Goal: Find contact information: Find contact information

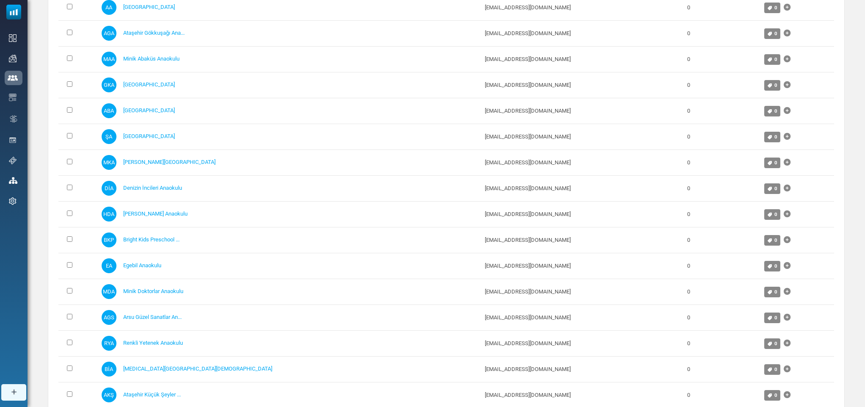
scroll to position [260, 0]
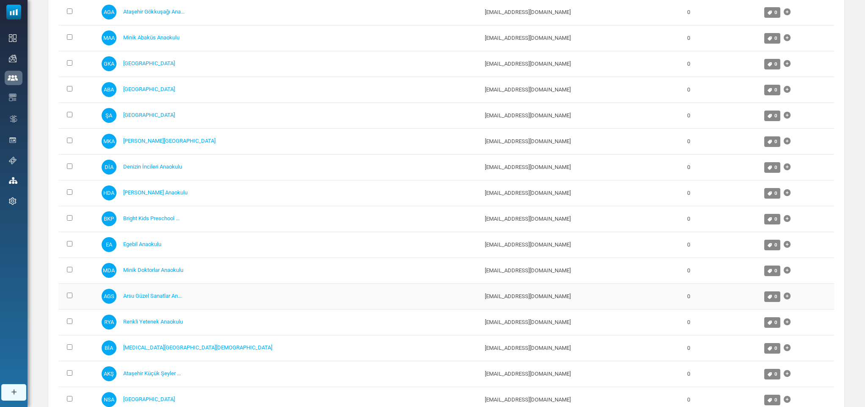
click at [481, 300] on td "[EMAIL_ADDRESS][DOMAIN_NAME]" at bounding box center [582, 296] width 202 height 26
drag, startPoint x: 432, startPoint y: 300, endPoint x: 358, endPoint y: 304, distance: 74.2
click at [481, 304] on td "info@arsuguzelsanatlar.com" at bounding box center [582, 296] width 202 height 26
copy td "info@arsuguzelsanatlar.com"
drag, startPoint x: 421, startPoint y: 328, endPoint x: 353, endPoint y: 334, distance: 68.0
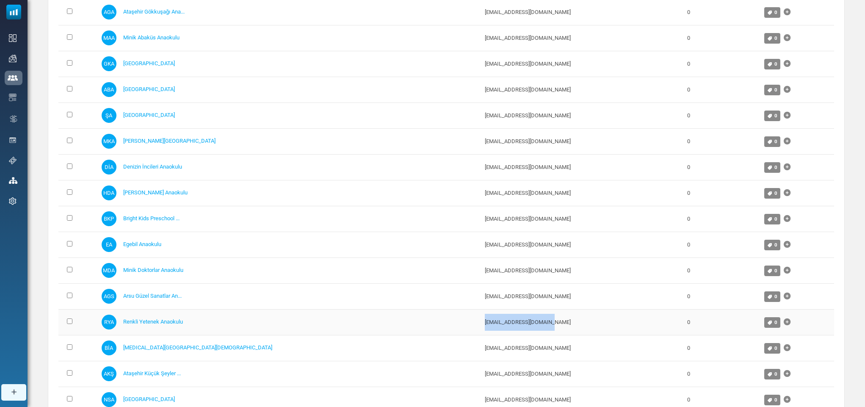
click at [481, 334] on td "bilgi@renkliyetenek.com" at bounding box center [582, 322] width 202 height 26
copy td "bilgi@renkliyetenek.com"
drag, startPoint x: 436, startPoint y: 350, endPoint x: 351, endPoint y: 362, distance: 86.0
click at [351, 361] on tr "BİA Beyaz İnci Anaokulu info@beyazinciatasehir.com 0 0" at bounding box center [446, 348] width 776 height 26
copy tr "info@beyazinciatasehir.com"
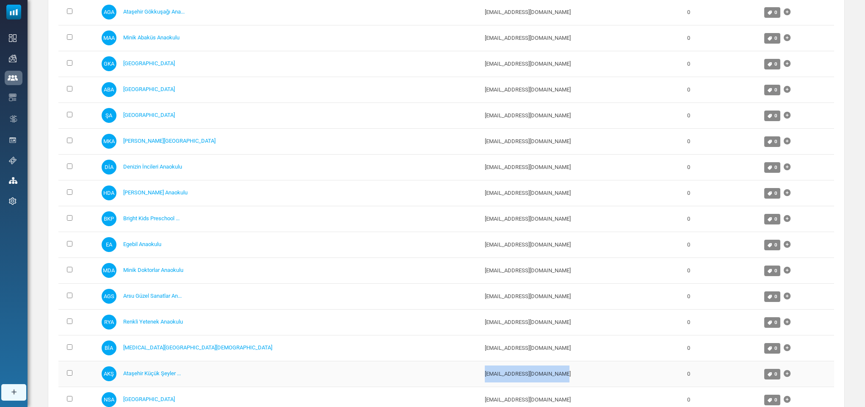
drag, startPoint x: 437, startPoint y: 373, endPoint x: 343, endPoint y: 384, distance: 94.7
click at [343, 384] on tr "AKŞ Ataşehir Küçük Şeyler ... atasehir@kucukseyler.com.tr 0 0" at bounding box center [446, 374] width 776 height 26
copy tr "atasehir@kucukseyler.com.tr"
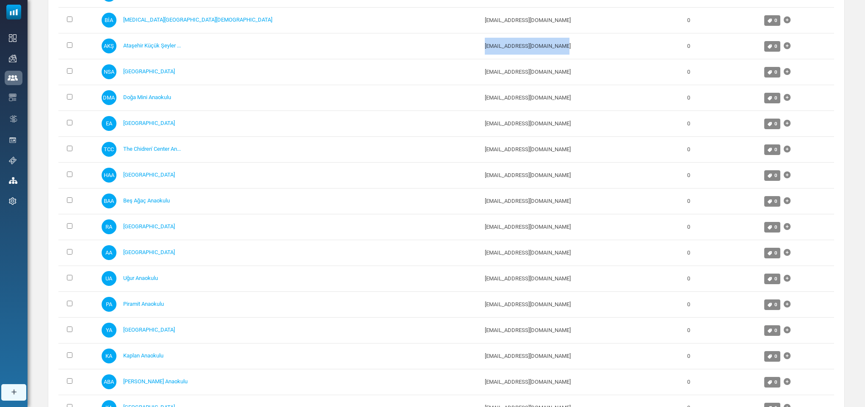
scroll to position [583, 0]
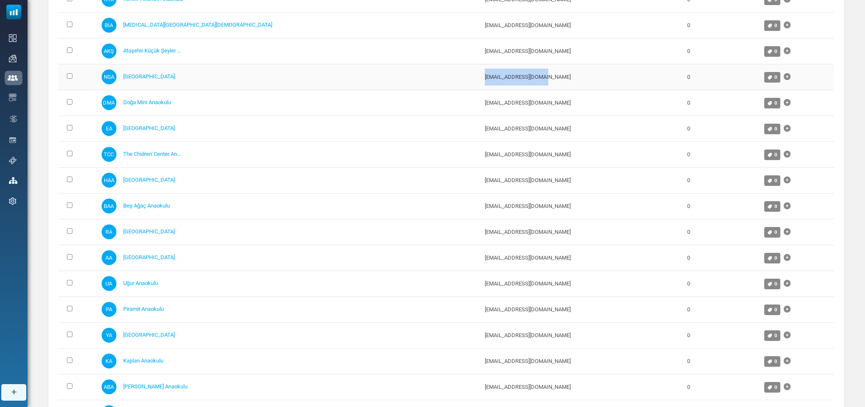
drag, startPoint x: 422, startPoint y: 79, endPoint x: 357, endPoint y: 72, distance: 65.1
click at [481, 72] on td "info@newschool.com.tr" at bounding box center [582, 77] width 202 height 26
copy td "info@newschool.com.tr"
drag, startPoint x: 422, startPoint y: 107, endPoint x: 354, endPoint y: 112, distance: 68.3
click at [481, 112] on td "info@dogamini.com.tr" at bounding box center [582, 103] width 202 height 26
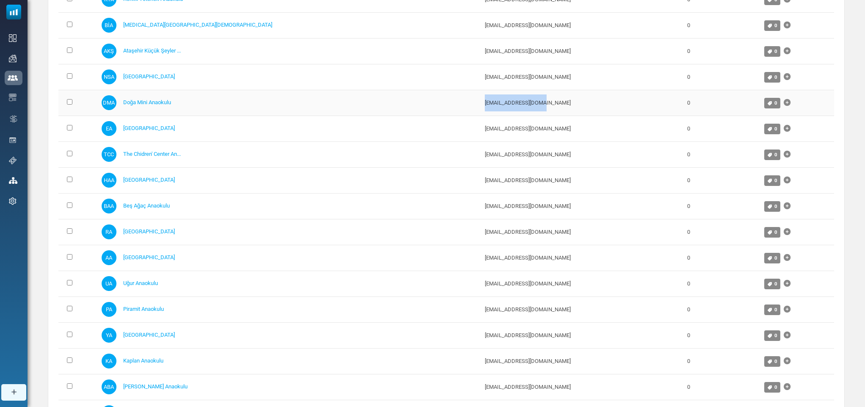
copy td "info@dogamini.com.tr"
drag, startPoint x: 426, startPoint y: 132, endPoint x: 352, endPoint y: 136, distance: 73.8
click at [352, 136] on tr "EA Eyüboğlu Anaokulu eyuboglu@eyuboglu.k12.tr 0 0" at bounding box center [446, 129] width 776 height 26
copy tr "eyuboglu@eyuboglu.k12.tr"
drag, startPoint x: 442, startPoint y: 159, endPoint x: 345, endPoint y: 160, distance: 96.5
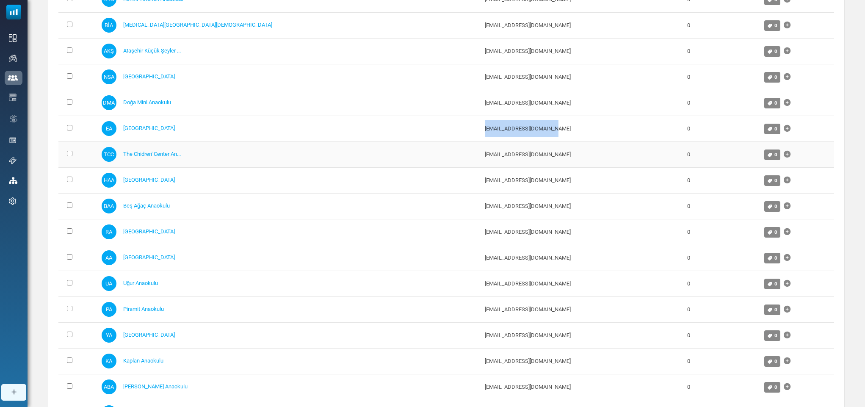
click at [345, 160] on tr "TCC The Chidren' Center An... hello@thechildrenscenter.com.tr 0 0" at bounding box center [446, 154] width 776 height 26
copy tr "hello@thechildrenscenter.com.tr"
drag, startPoint x: 439, startPoint y: 185, endPoint x: 342, endPoint y: 178, distance: 96.8
click at [342, 178] on tr "HAA Hayat Ağacı Anaokulu hayatagaci2016@hotmail.com 0 0" at bounding box center [446, 180] width 776 height 26
copy tr "hayatagaci2016@hotmail.com"
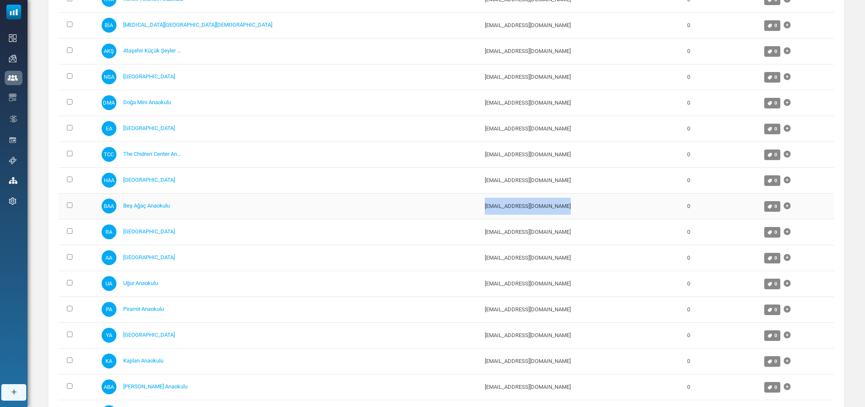
drag, startPoint x: 442, startPoint y: 208, endPoint x: 354, endPoint y: 215, distance: 87.9
click at [481, 215] on td "iletisim@atasehirbesagac.com" at bounding box center [582, 206] width 202 height 26
copy td "iletisim@atasehirbesagac.com"
drag, startPoint x: 447, startPoint y: 236, endPoint x: 356, endPoint y: 238, distance: 91.5
click at [481, 238] on td "atasehirregaanaokulu@gmail.com" at bounding box center [582, 232] width 202 height 26
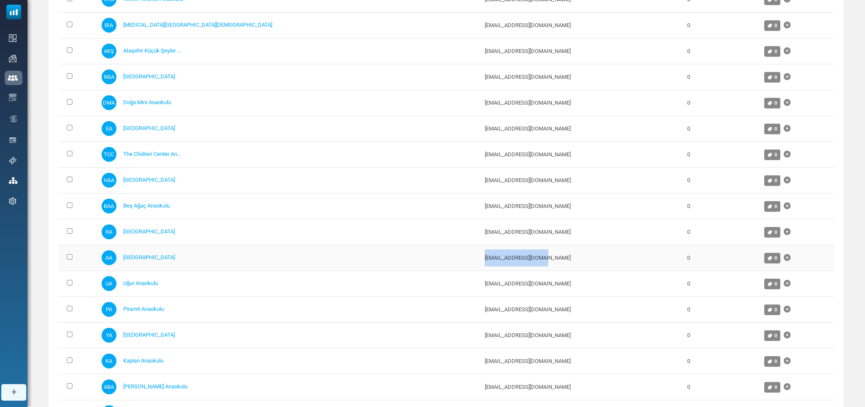
drag, startPoint x: 425, startPoint y: 258, endPoint x: 354, endPoint y: 265, distance: 70.6
click at [481, 265] on td "info@akademini.com.tr" at bounding box center [582, 258] width 202 height 26
drag, startPoint x: 438, startPoint y: 289, endPoint x: 348, endPoint y: 290, distance: 90.2
click at [348, 290] on tr "UA Uğur Anaokulu iletisim@ugurokullari.k12.tr 0 0" at bounding box center [446, 284] width 776 height 26
drag, startPoint x: 432, startPoint y: 312, endPoint x: 351, endPoint y: 308, distance: 81.0
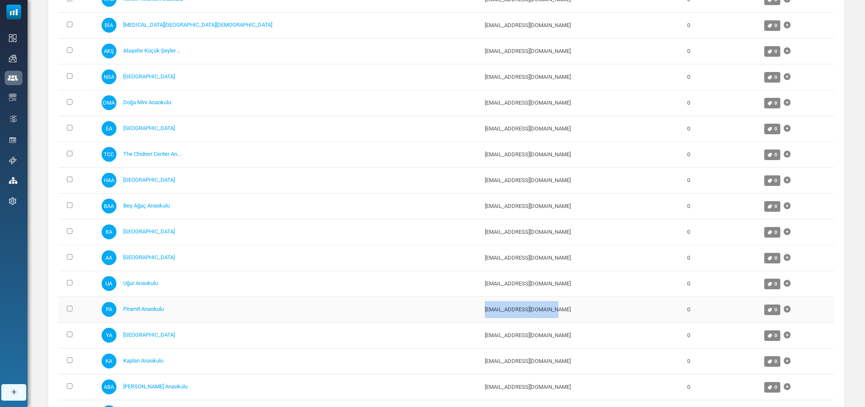
click at [351, 308] on tr "PA Piramit Anaokulu info@piramitanaokulu.com 0 0" at bounding box center [446, 309] width 776 height 26
drag, startPoint x: 425, startPoint y: 337, endPoint x: 355, endPoint y: 340, distance: 70.8
click at [481, 340] on td "atasehir.yapa@gmail.com" at bounding box center [582, 335] width 202 height 26
drag, startPoint x: 422, startPoint y: 366, endPoint x: 352, endPoint y: 367, distance: 69.4
click at [352, 367] on tr "KA Kaplan Anaokulu info@kaplanokullari.com 0 0" at bounding box center [446, 361] width 776 height 26
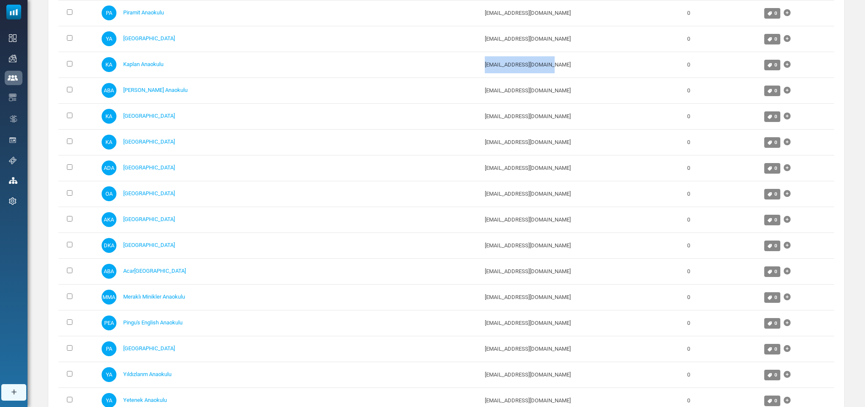
scroll to position [888, 0]
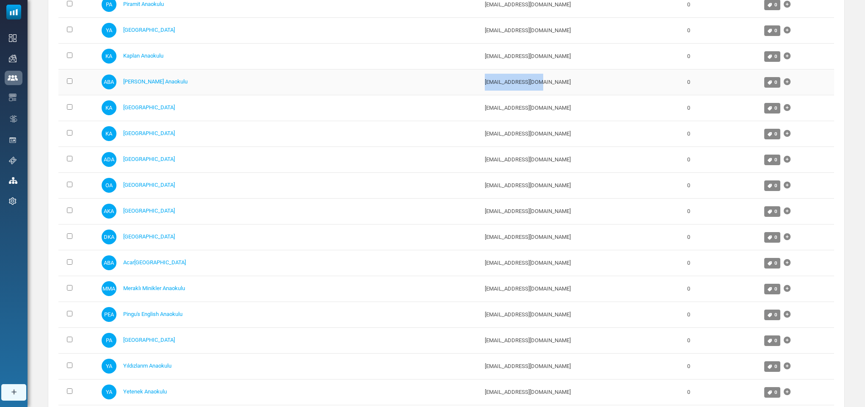
drag, startPoint x: 415, startPoint y: 87, endPoint x: 352, endPoint y: 84, distance: 63.2
click at [352, 84] on tr "ABA Ana Bilim Anaokulu bulten@anabilim.com 0 0" at bounding box center [446, 82] width 776 height 26
drag, startPoint x: 410, startPoint y: 116, endPoint x: 348, endPoint y: 121, distance: 62.0
click at [348, 121] on tr "KA Kare Anaokulu info@atakare.com.tr 0 0" at bounding box center [446, 108] width 776 height 26
drag, startPoint x: 408, startPoint y: 143, endPoint x: 357, endPoint y: 141, distance: 50.4
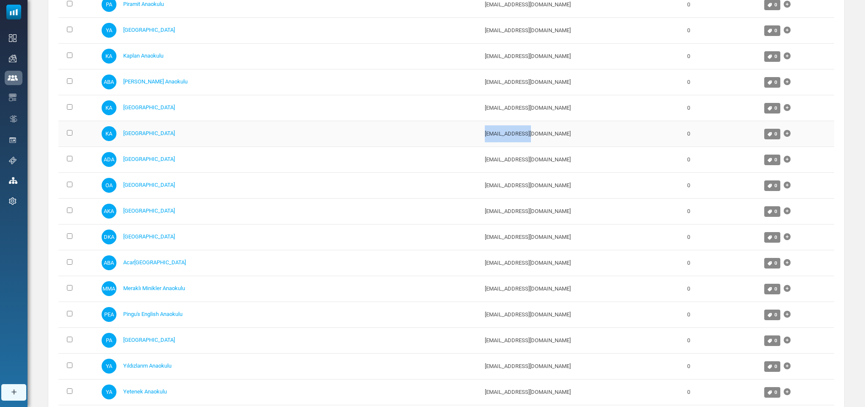
click at [481, 141] on td "info@kachild.com" at bounding box center [582, 134] width 202 height 26
drag, startPoint x: 437, startPoint y: 166, endPoint x: 356, endPoint y: 171, distance: 81.4
click at [481, 171] on td "bilgi@atasehirdogaanaokulu.com" at bounding box center [582, 159] width 202 height 26
drag, startPoint x: 427, startPoint y: 192, endPoint x: 353, endPoint y: 188, distance: 74.2
click at [481, 188] on td "info@olcayanaokulu.k12.tr" at bounding box center [582, 185] width 202 height 26
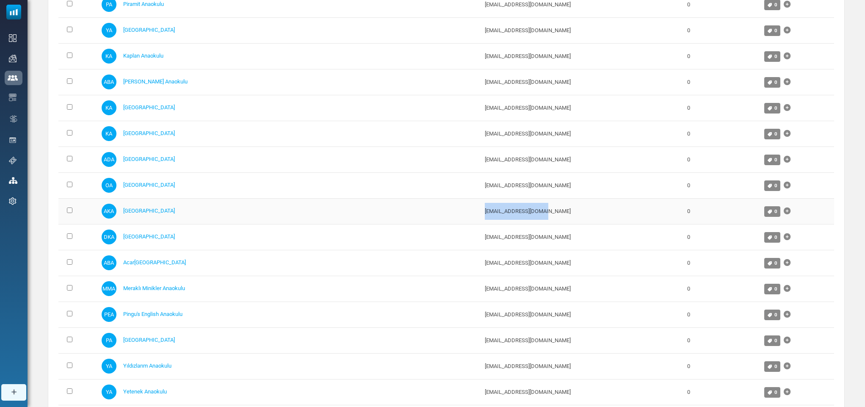
drag, startPoint x: 398, startPoint y: 218, endPoint x: 342, endPoint y: 221, distance: 56.0
click at [342, 221] on tr "AKA Atölye Kuşağı Anaokulu info@atolyekusagi.com 0 0" at bounding box center [446, 211] width 776 height 26
drag, startPoint x: 426, startPoint y: 242, endPoint x: 353, endPoint y: 249, distance: 73.2
click at [481, 249] on td "dehakampus@gmail.com" at bounding box center [582, 237] width 202 height 26
drag, startPoint x: 443, startPoint y: 270, endPoint x: 353, endPoint y: 267, distance: 90.2
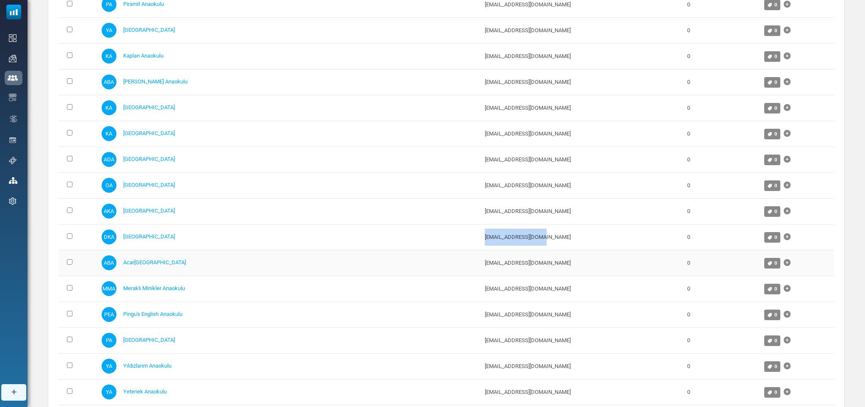
click at [481, 267] on td "acarkentanaokulu@bilfen.k12.tr" at bounding box center [582, 263] width 202 height 26
drag, startPoint x: 435, startPoint y: 291, endPoint x: 355, endPoint y: 301, distance: 80.6
click at [481, 301] on td "merakliminikler@hotmail.com" at bounding box center [582, 289] width 202 height 26
drag, startPoint x: 425, startPoint y: 319, endPoint x: 351, endPoint y: 333, distance: 75.9
click at [351, 327] on tr "PEA Pingu's English Anaokulu info@pingusenglish.com.tr 0 0" at bounding box center [446, 314] width 776 height 26
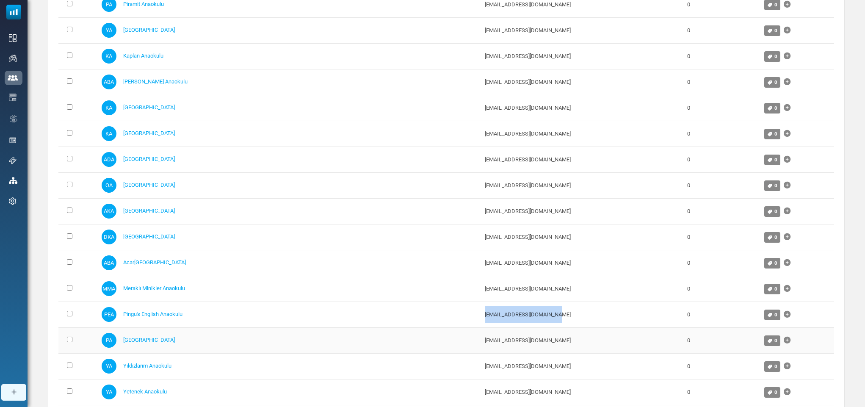
drag, startPoint x: 447, startPoint y: 348, endPoint x: 347, endPoint y: 348, distance: 100.8
click at [347, 348] on tr "PA Paşabahçe Anaokulu info@ozelpasabahceanaokulu.com 0 0" at bounding box center [446, 340] width 776 height 26
drag, startPoint x: 427, startPoint y: 375, endPoint x: 354, endPoint y: 385, distance: 73.1
click at [481, 379] on td "asiye_aylikci@hotmail.com" at bounding box center [582, 366] width 202 height 26
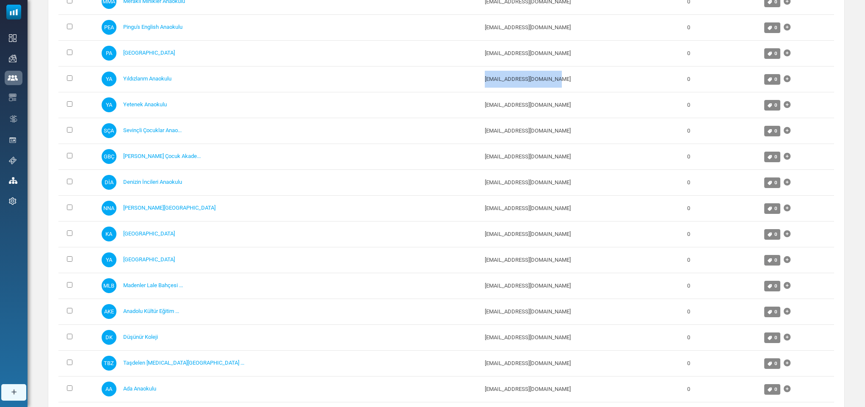
scroll to position [1224, 0]
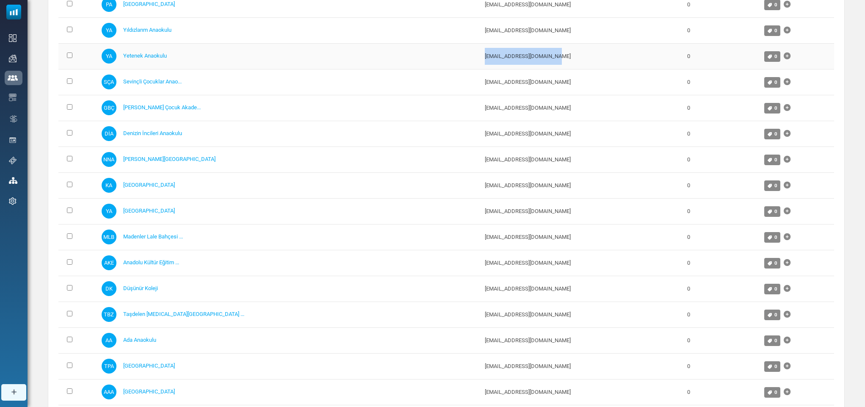
drag, startPoint x: 428, startPoint y: 63, endPoint x: 346, endPoint y: 61, distance: 82.2
click at [346, 61] on tr "YA Yetenek Anaokulu bilgi@yetenekanaokulu.com 0 0" at bounding box center [446, 56] width 776 height 26
drag, startPoint x: 469, startPoint y: 89, endPoint x: 350, endPoint y: 93, distance: 119.0
click at [350, 93] on tr "SÇA Sevinçli Çocuklar Anao... sevinclicocuklaranaokulu@hotmail.com 0 0" at bounding box center [446, 82] width 776 height 26
drag, startPoint x: 453, startPoint y: 116, endPoint x: 352, endPoint y: 128, distance: 101.9
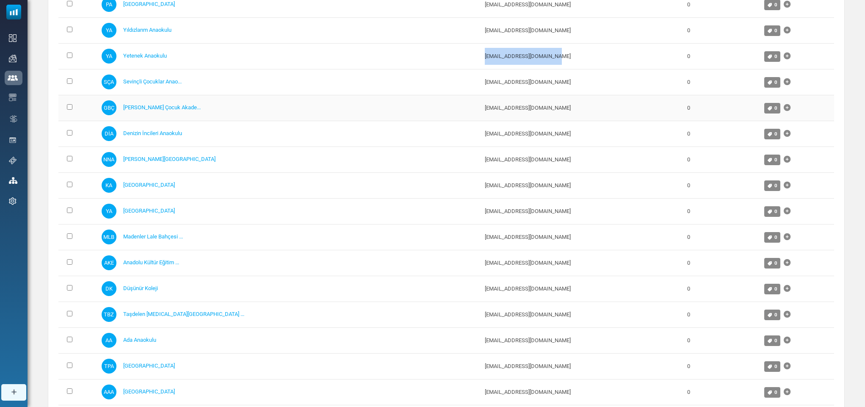
click at [352, 121] on tr "GBÇ Gül Bahçe Çocuk Akade... gulbahcecocukakademisi@gmail.com 0 0" at bounding box center [446, 108] width 776 height 26
drag, startPoint x: 428, startPoint y: 142, endPoint x: 354, endPoint y: 146, distance: 73.8
click at [481, 146] on td "info@denizinincileri.k12.tr" at bounding box center [582, 134] width 202 height 26
drag, startPoint x: 471, startPoint y: 166, endPoint x: 354, endPoint y: 171, distance: 117.0
click at [481, 171] on td "admin@beykoz.nesildennesileanaokulu.com" at bounding box center [582, 159] width 202 height 26
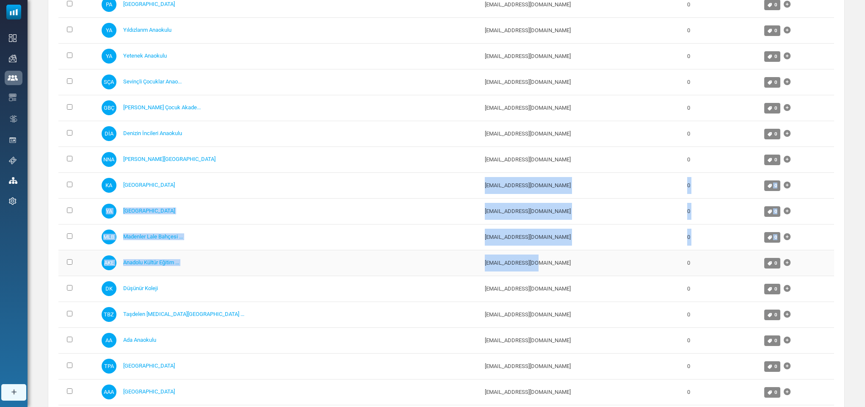
drag, startPoint x: 348, startPoint y: 188, endPoint x: 409, endPoint y: 263, distance: 96.6
click at [409, 263] on tbody "0 Selected Assign Tag Add to Another List Remove From List CC Coloria Coloria c…" at bounding box center [446, 224] width 776 height 2583
click at [481, 198] on td "info@kardelenanaokulu.com.tr" at bounding box center [582, 185] width 202 height 26
drag, startPoint x: 353, startPoint y: 195, endPoint x: 434, endPoint y: 279, distance: 116.8
click at [434, 279] on tbody "0 Selected Assign Tag Add to Another List Remove From List CC Coloria Coloria c…" at bounding box center [446, 224] width 776 height 2583
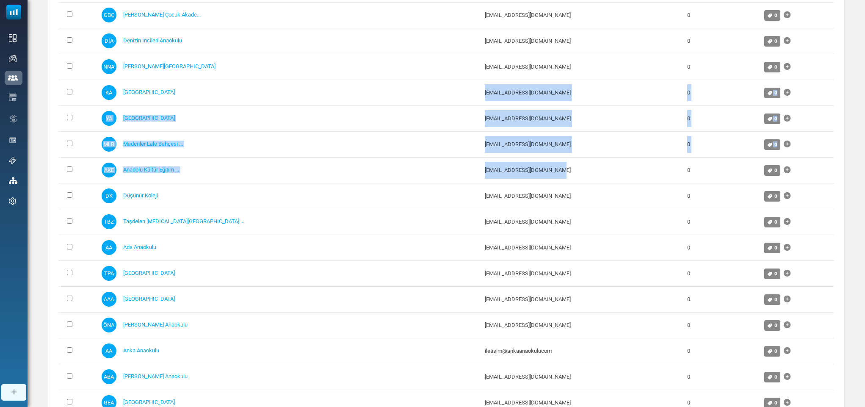
scroll to position [1285, 0]
